Goal: Transaction & Acquisition: Purchase product/service

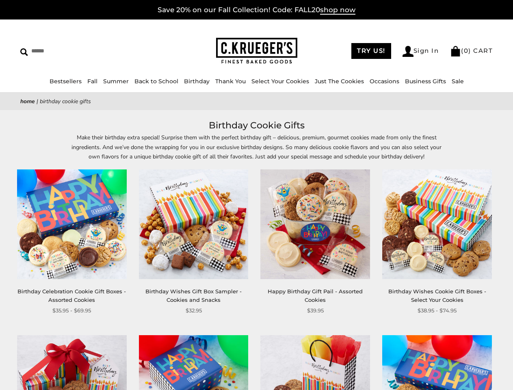
click at [256, 195] on div "**********" at bounding box center [309, 241] width 122 height 145
click at [369, 81] on link "Occasions" at bounding box center [384, 81] width 30 height 7
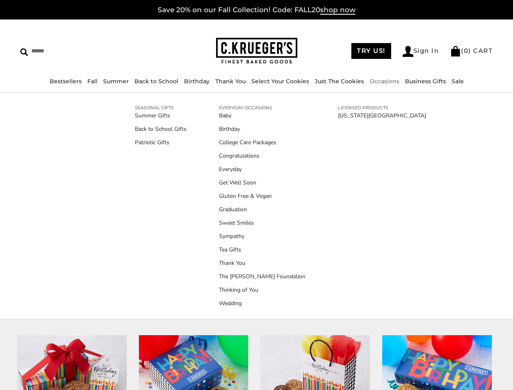
click at [256, 254] on div "**********" at bounding box center [309, 241] width 122 height 145
